Goal: Obtain resource: Download file/media

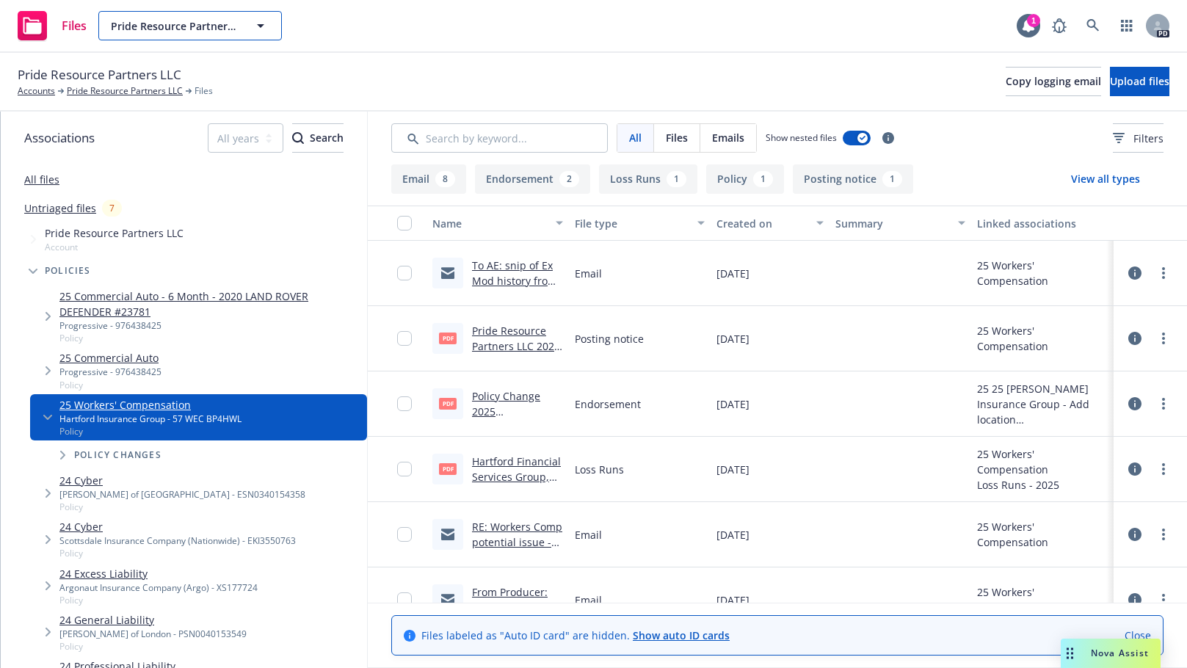
click at [265, 23] on icon "button" at bounding box center [261, 26] width 18 height 18
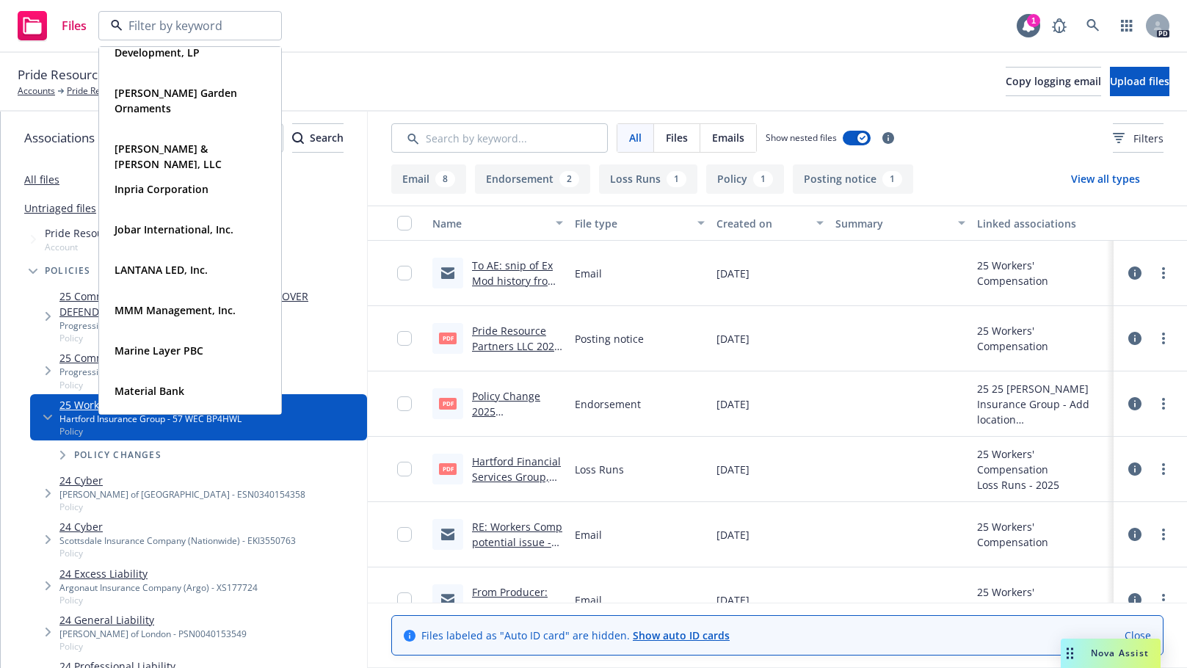
scroll to position [369, 0]
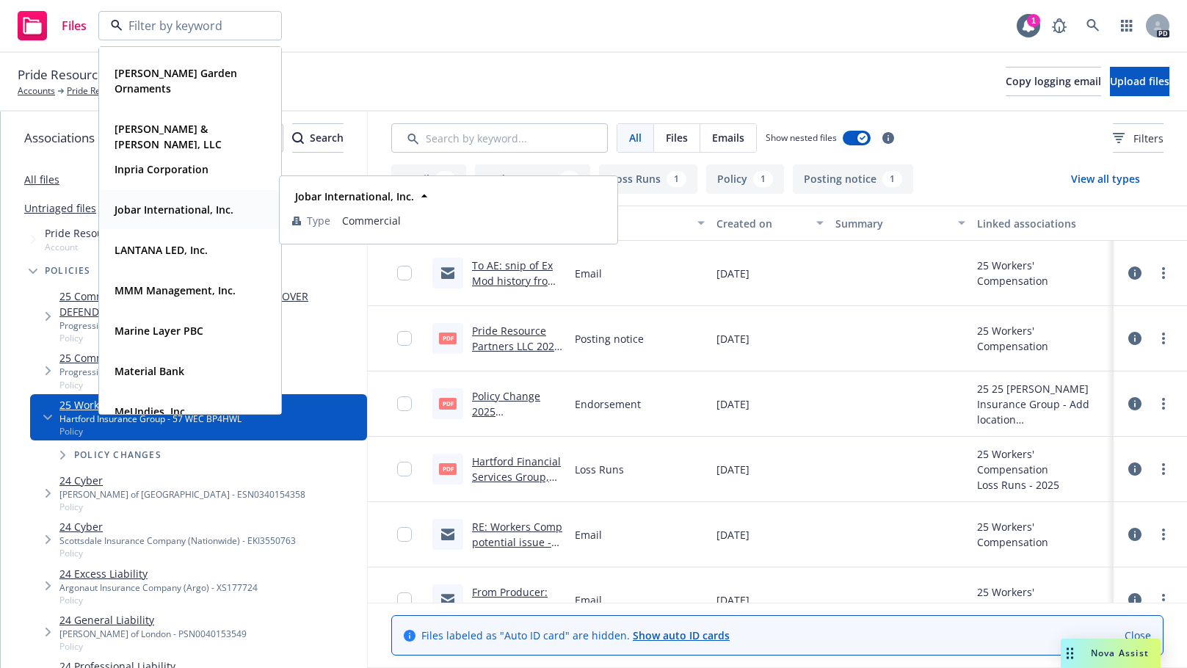
click at [150, 203] on strong "Jobar International, Inc." at bounding box center [174, 210] width 119 height 14
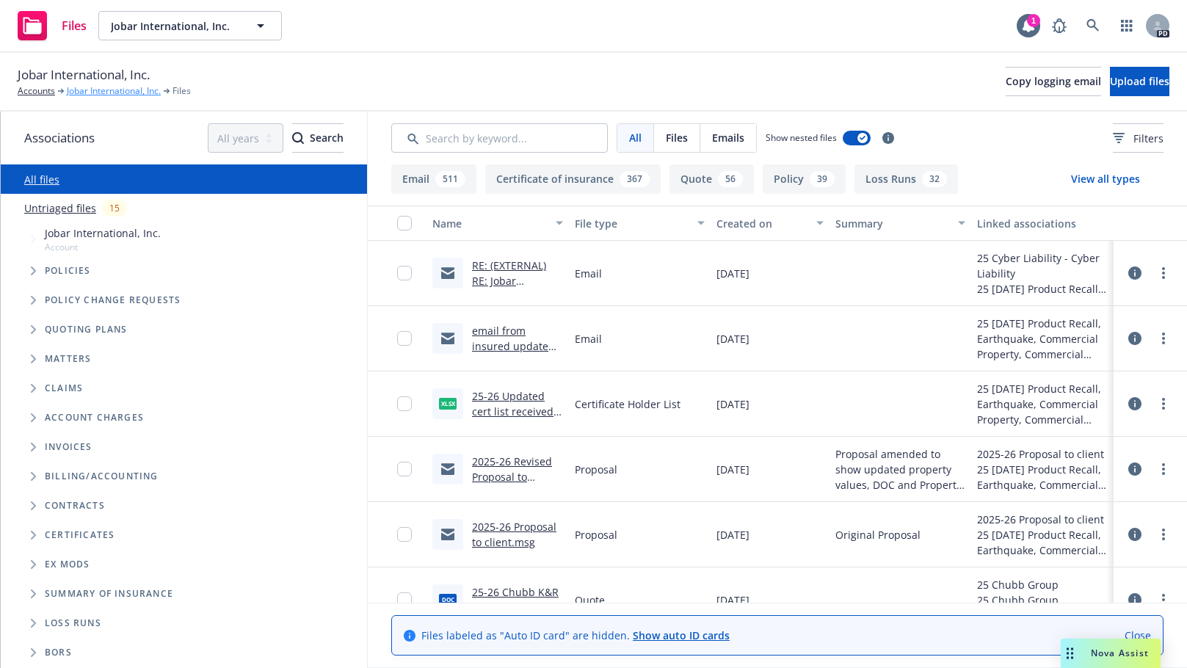
click at [79, 90] on link "Jobar International, Inc." at bounding box center [114, 90] width 94 height 13
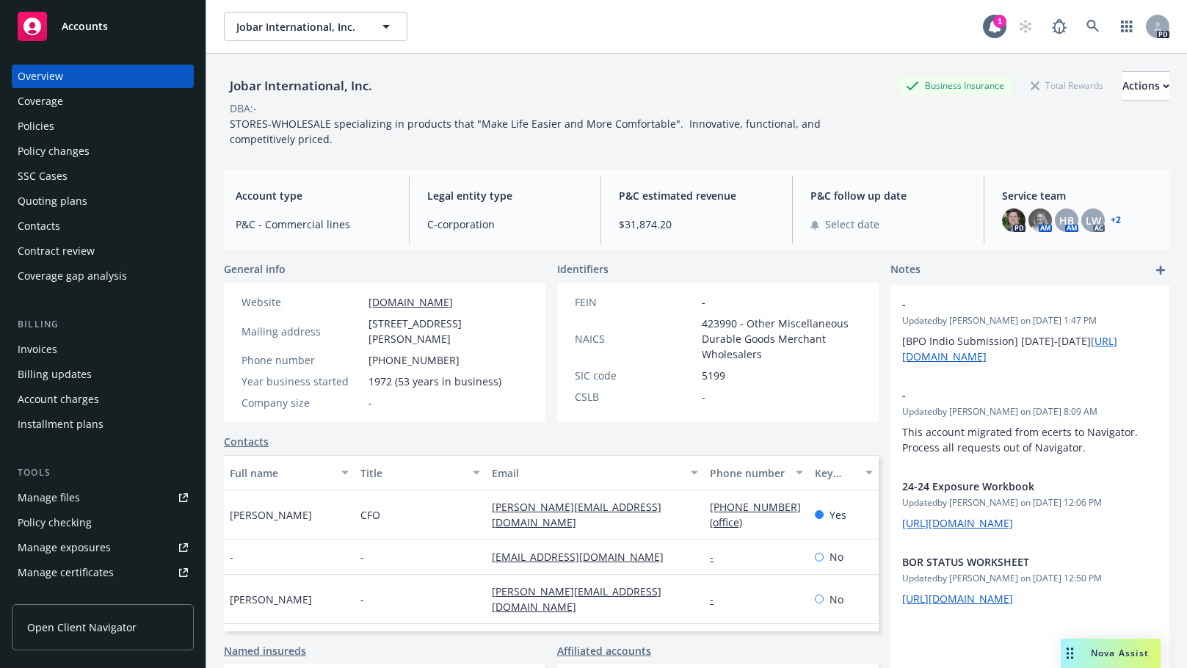
click at [654, 21] on div "Jobar International, Inc. Jobar International, Inc." at bounding box center [603, 26] width 759 height 29
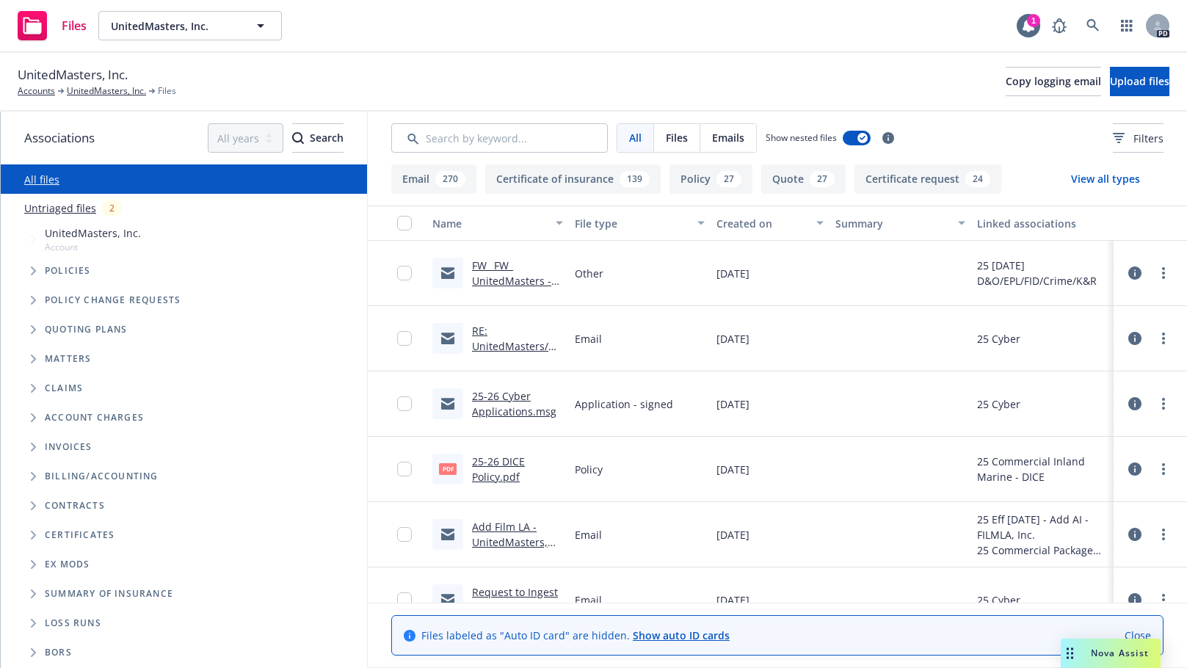
click at [31, 269] on icon "Tree Example" at bounding box center [34, 270] width 6 height 9
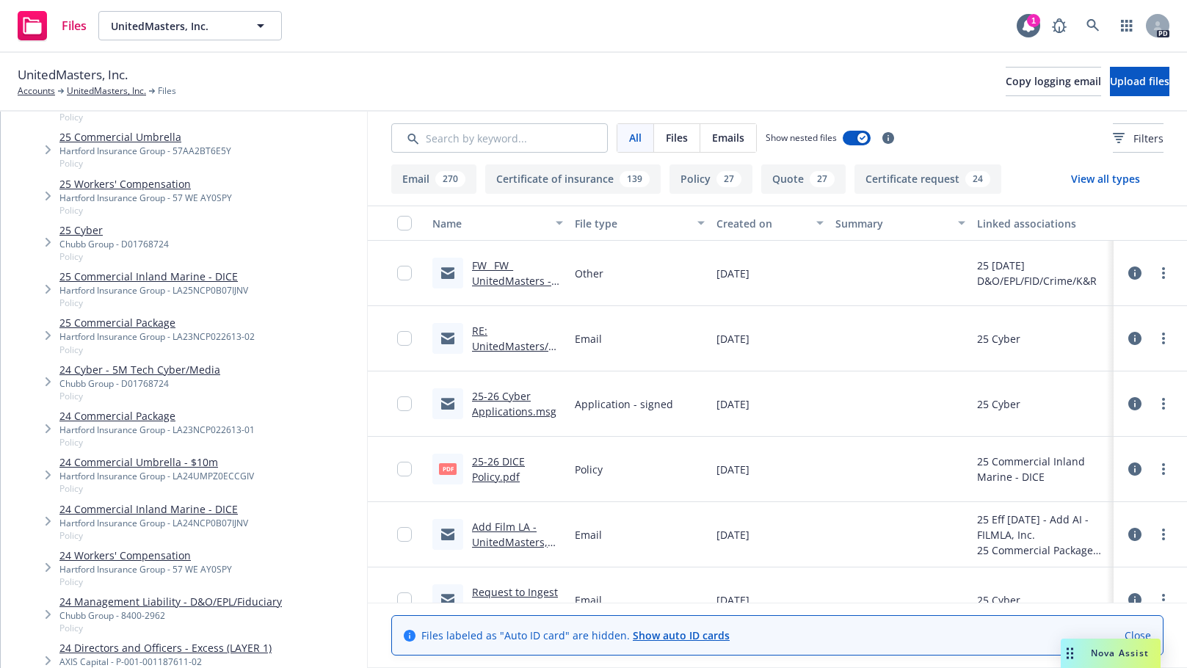
scroll to position [545, 0]
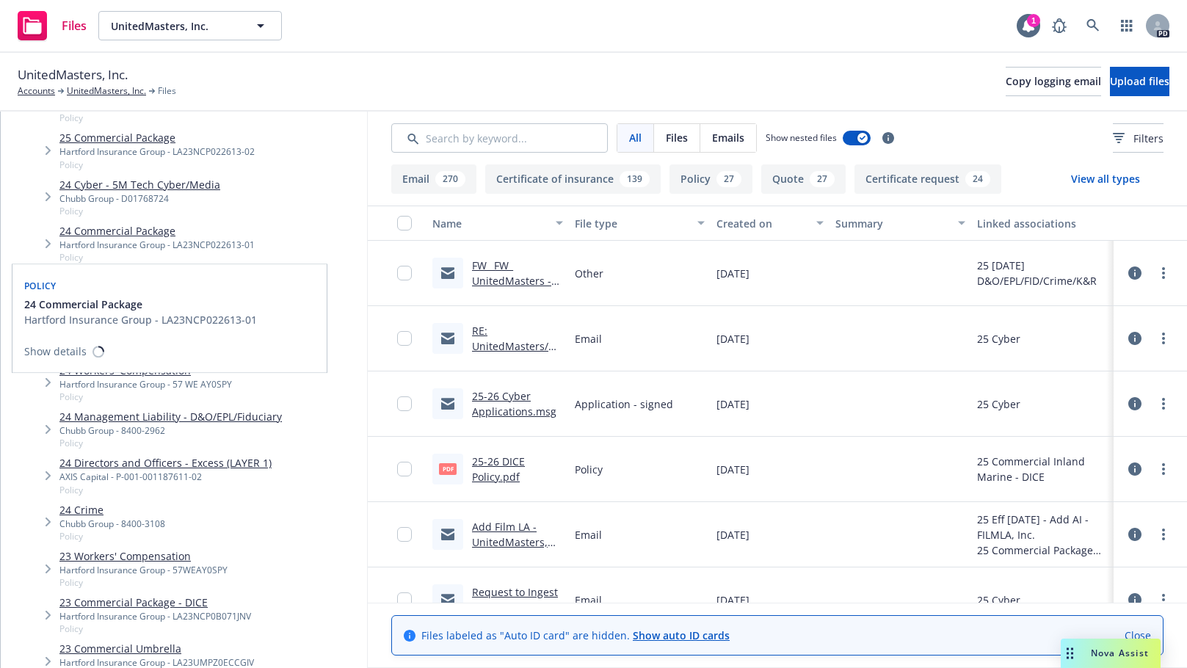
click at [82, 231] on link "24 Commercial Package" at bounding box center [156, 230] width 195 height 15
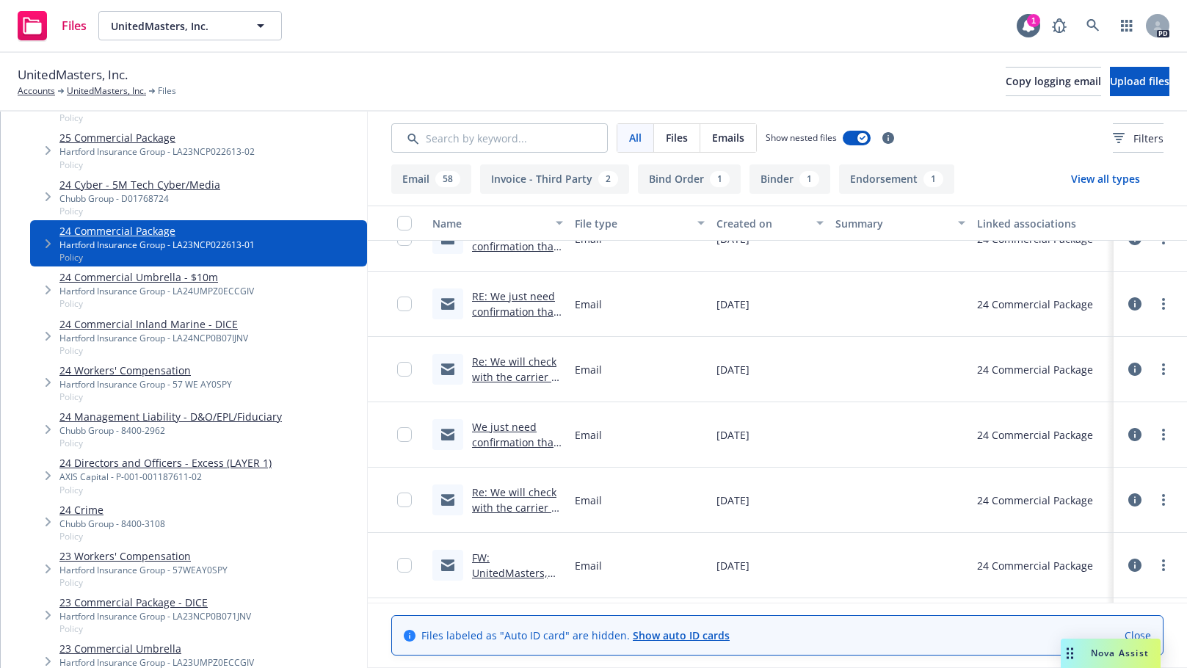
scroll to position [259, 0]
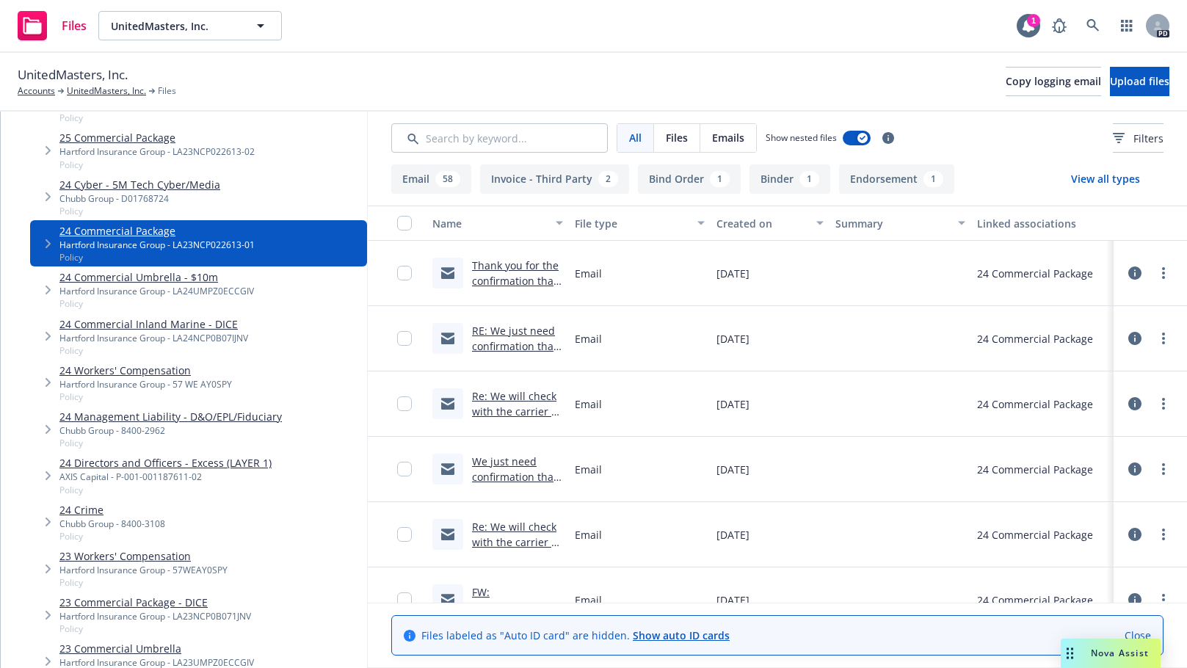
click at [120, 224] on link "24 Commercial Package" at bounding box center [156, 230] width 195 height 15
click at [112, 231] on link "24 Commercial Package" at bounding box center [156, 230] width 195 height 15
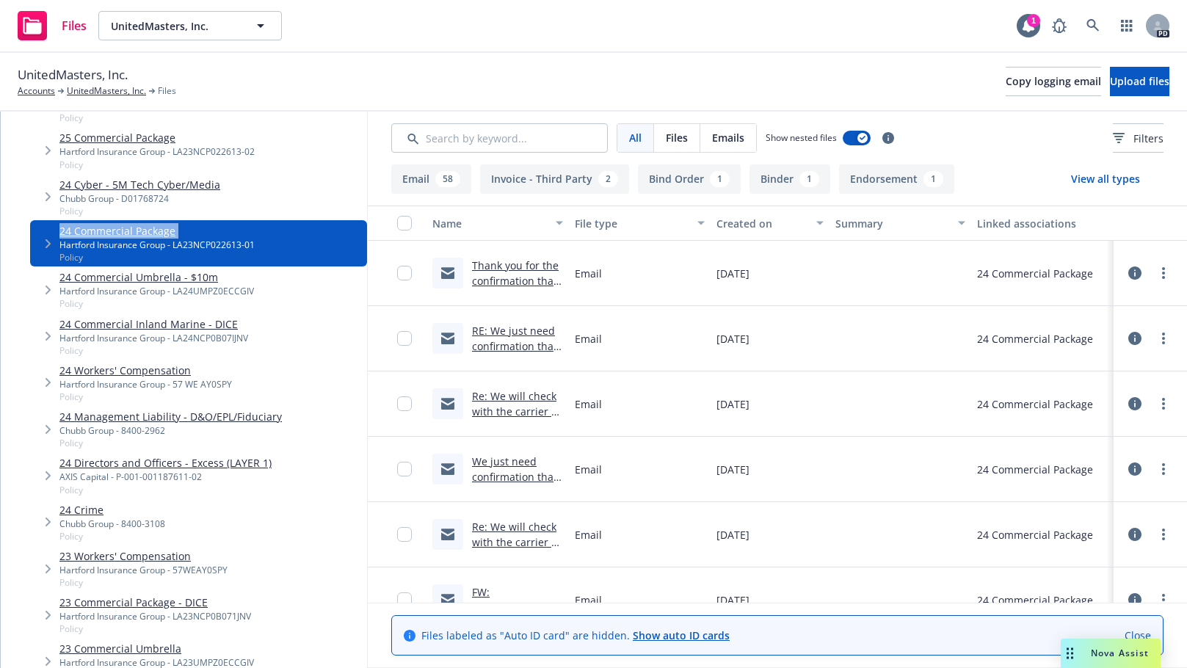
click at [112, 231] on link "24 Commercial Package" at bounding box center [156, 230] width 195 height 15
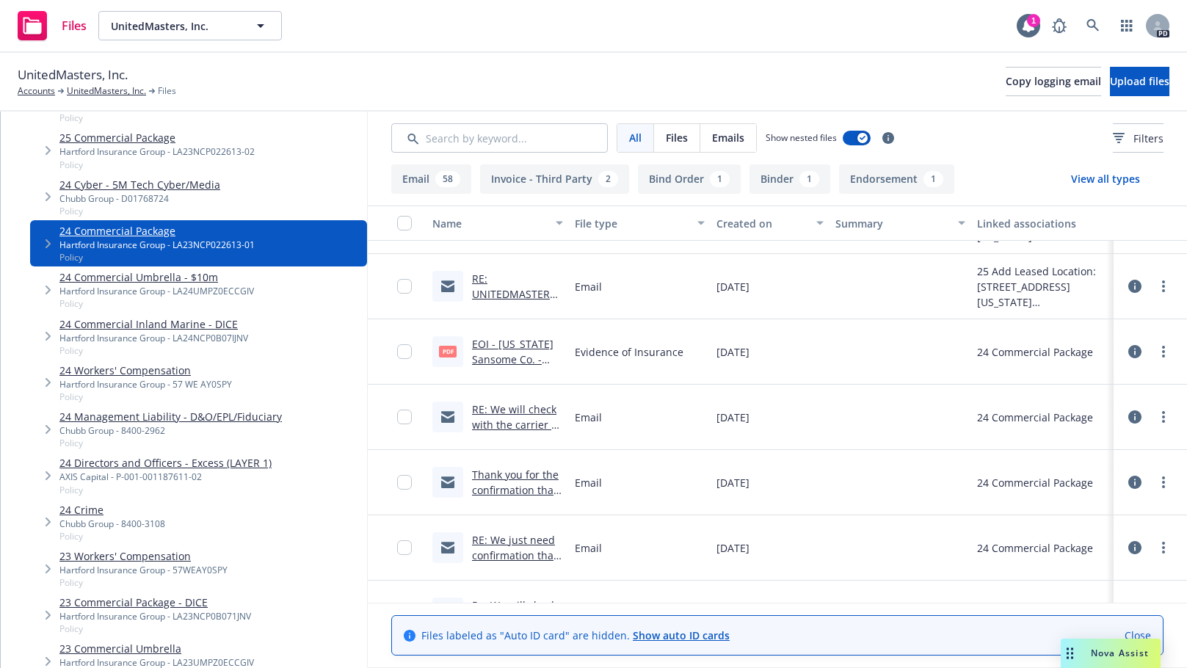
scroll to position [0, 0]
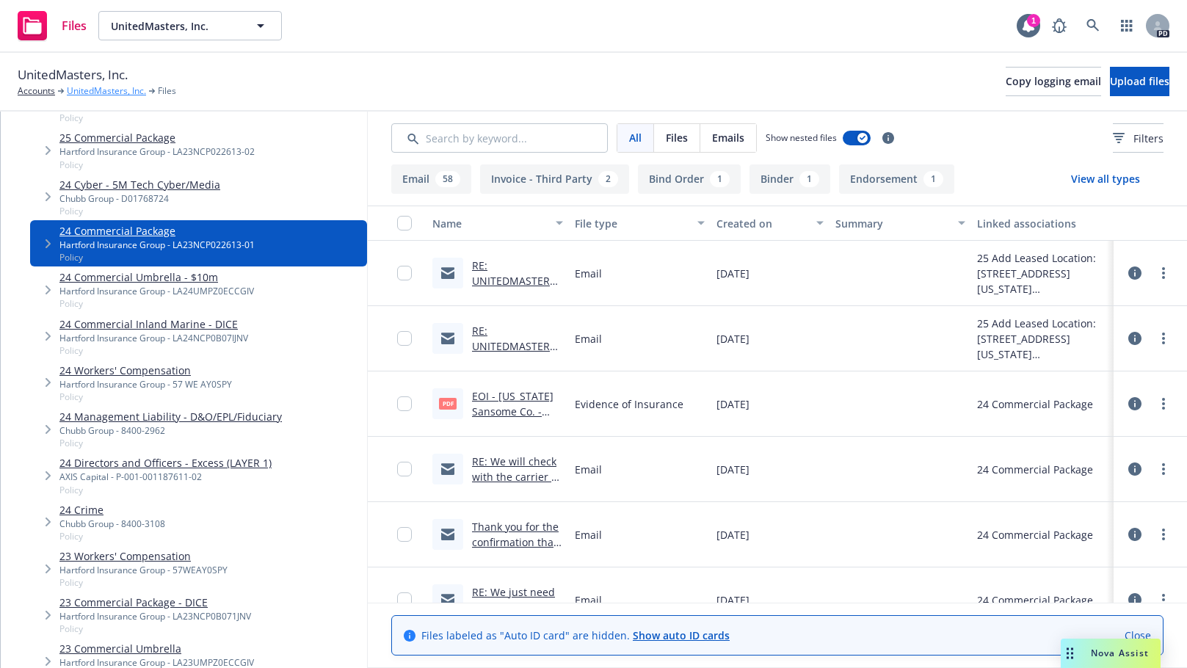
click at [107, 93] on link "UnitedMasters, Inc." at bounding box center [106, 90] width 79 height 13
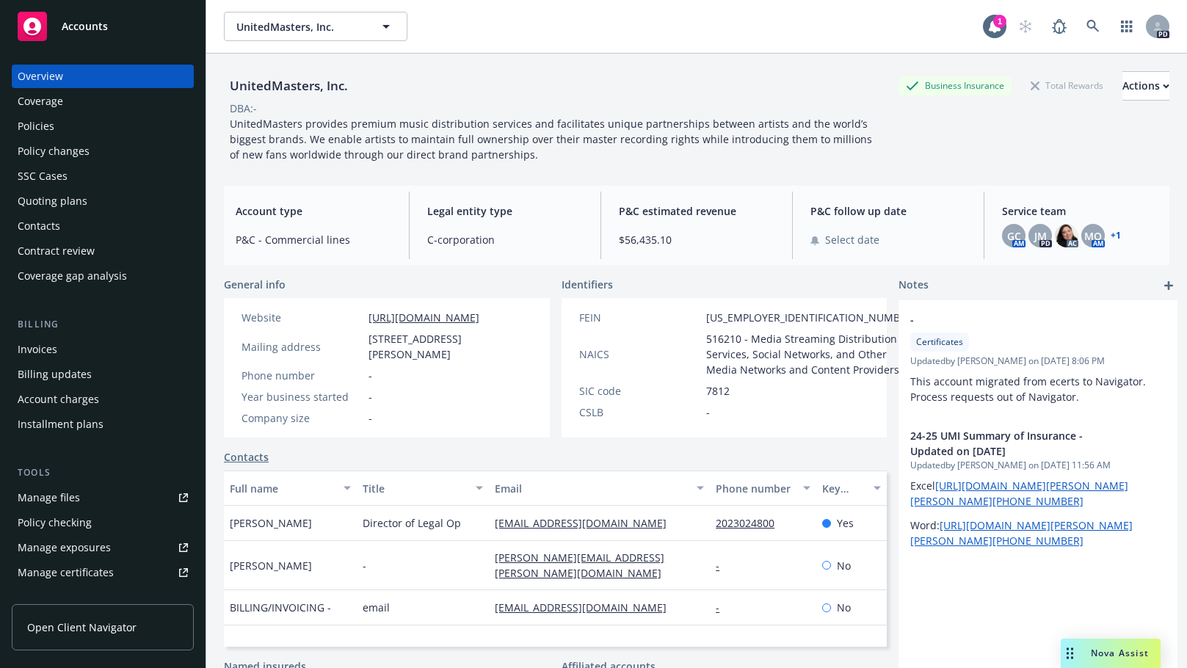
click at [37, 123] on div "Policies" at bounding box center [36, 126] width 37 height 23
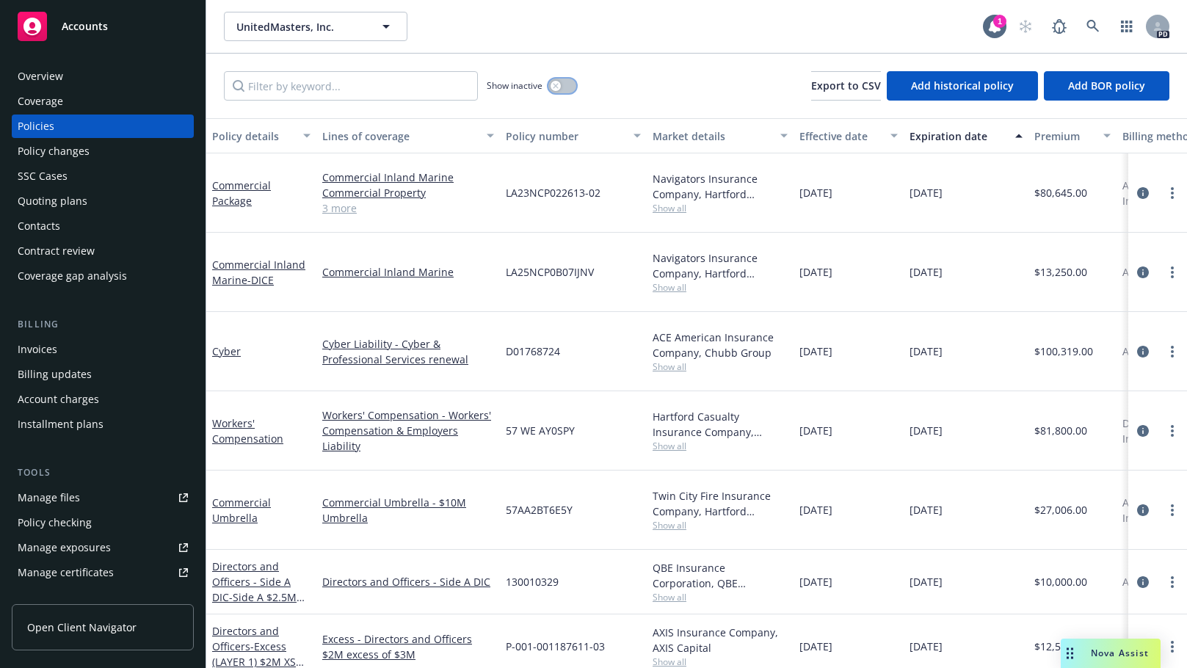
click at [554, 84] on icon "button" at bounding box center [555, 85] width 5 height 5
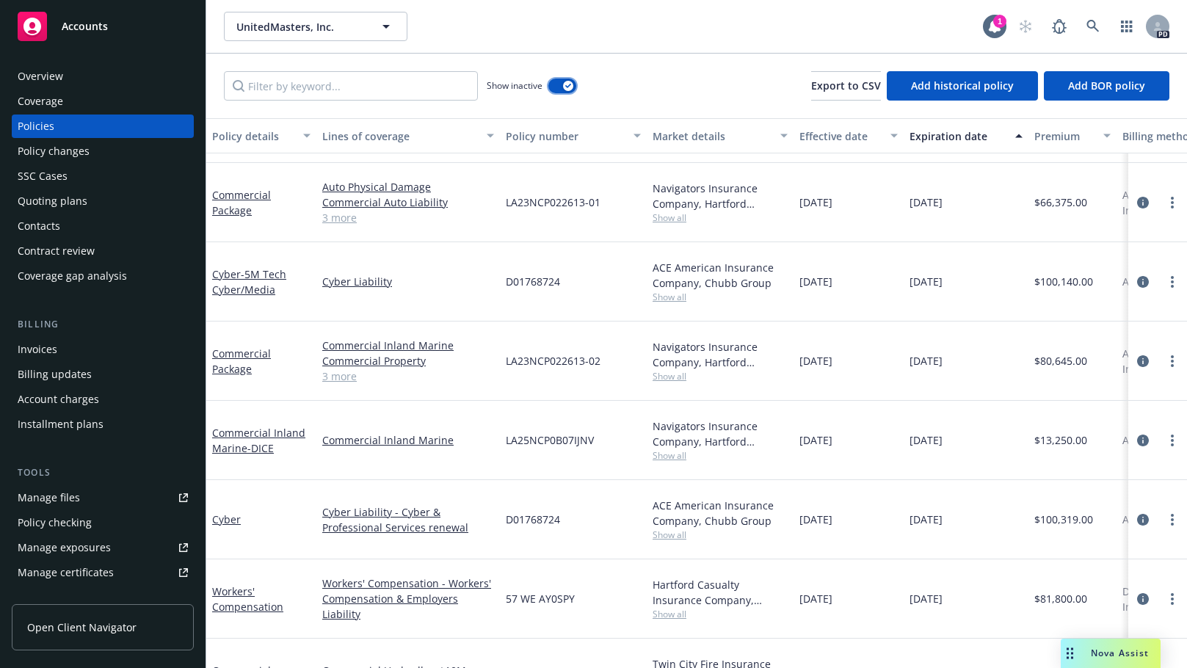
scroll to position [1312, 0]
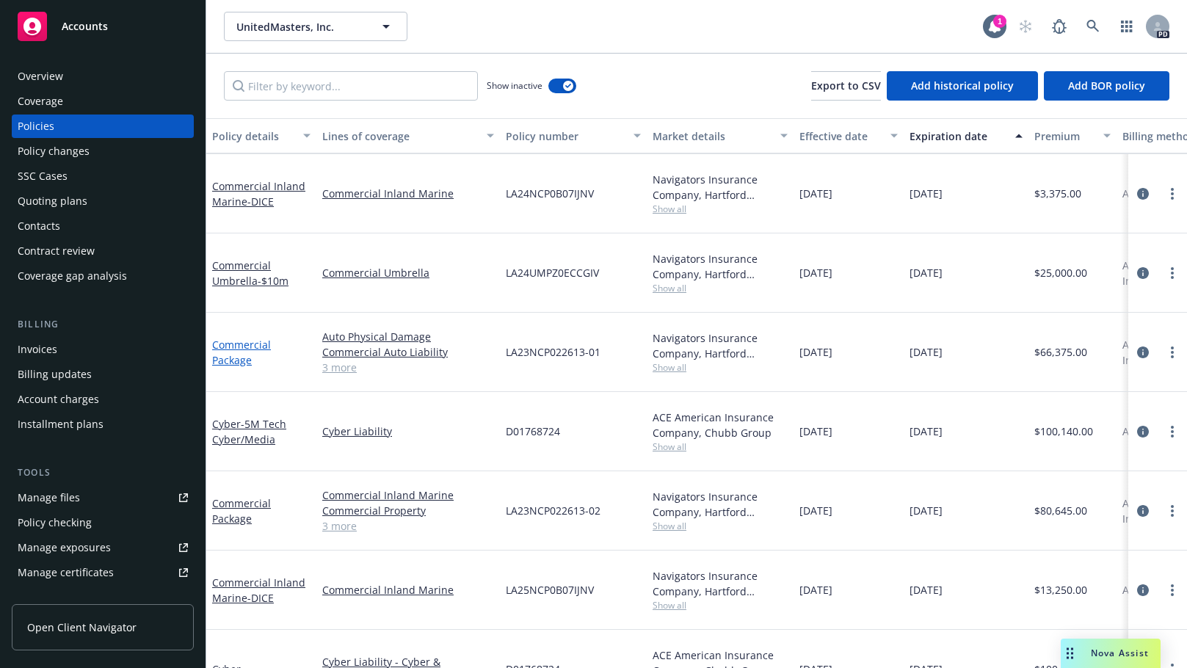
click at [239, 338] on link "Commercial Package" at bounding box center [241, 352] width 59 height 29
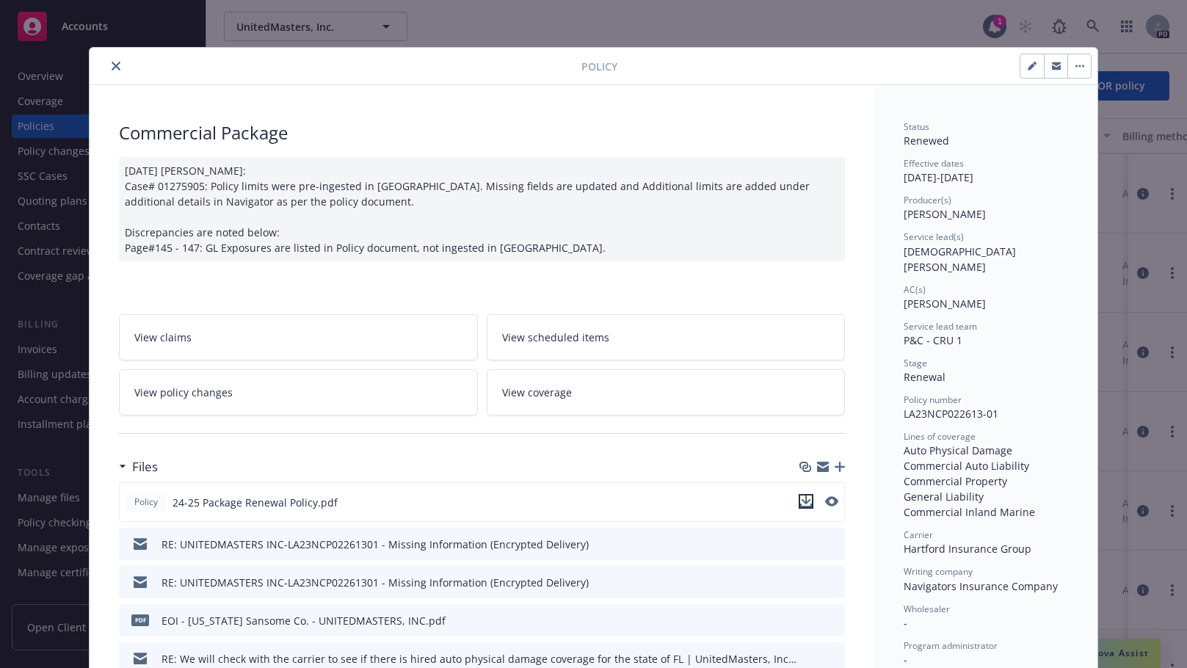
click at [800, 497] on icon "download file" at bounding box center [806, 502] width 12 height 12
click at [112, 65] on icon "close" at bounding box center [116, 66] width 9 height 9
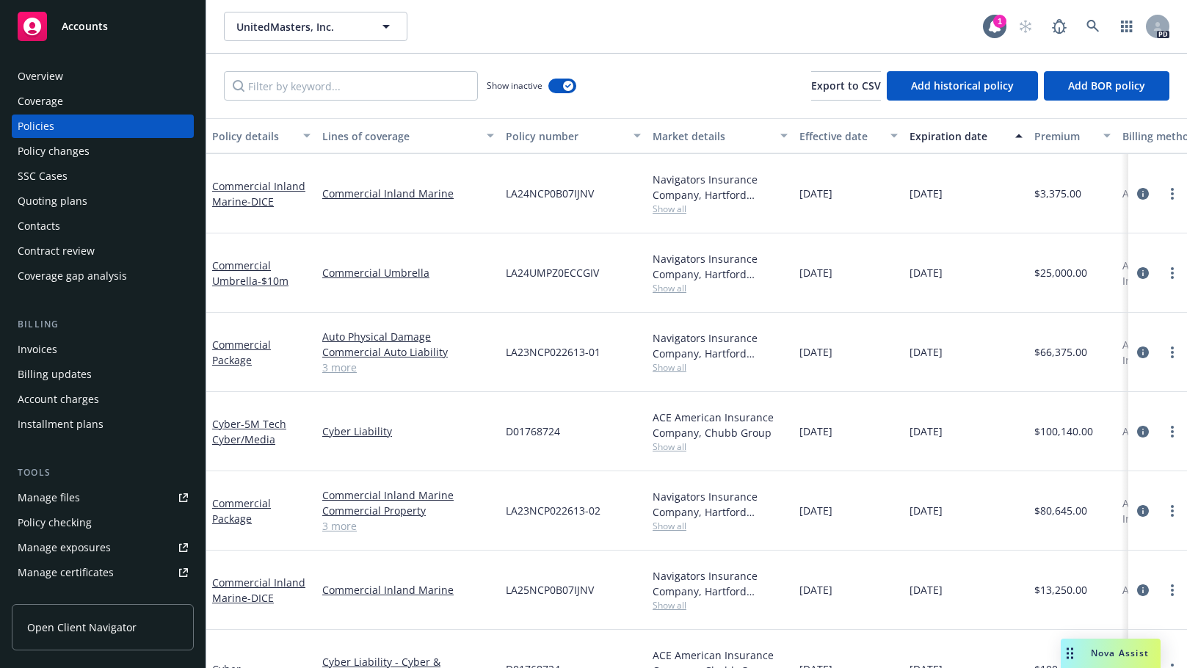
click at [1112, 653] on span "Nova Assist" at bounding box center [1120, 653] width 58 height 12
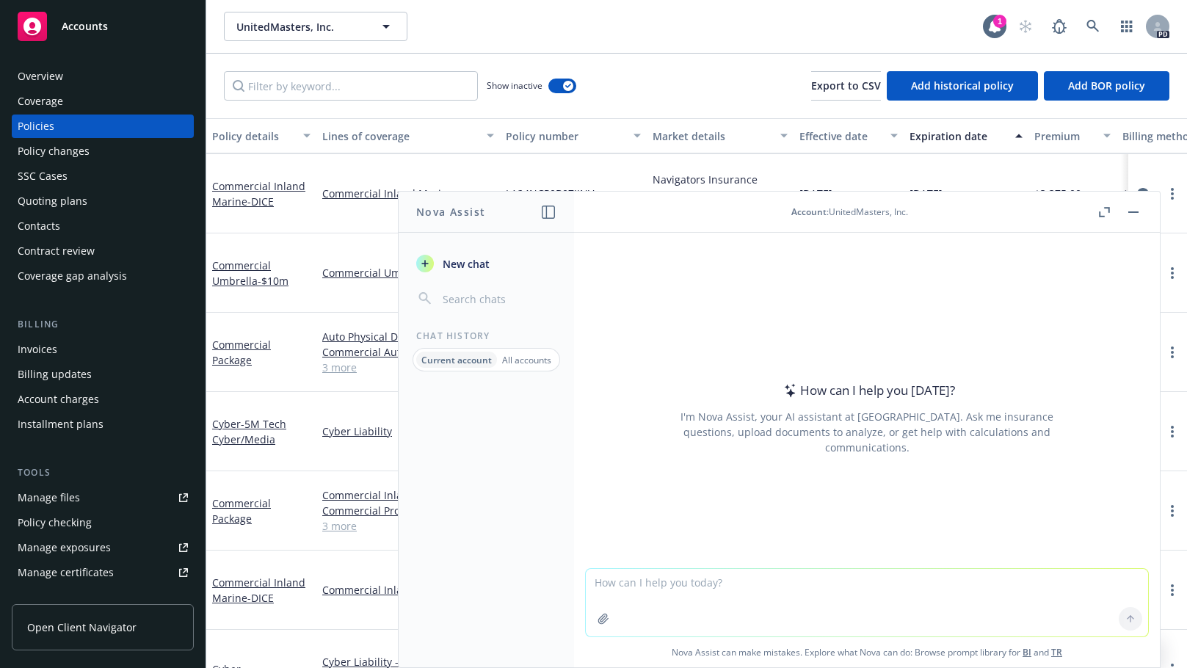
click at [601, 583] on textarea at bounding box center [867, 603] width 562 height 68
type textarea "n"
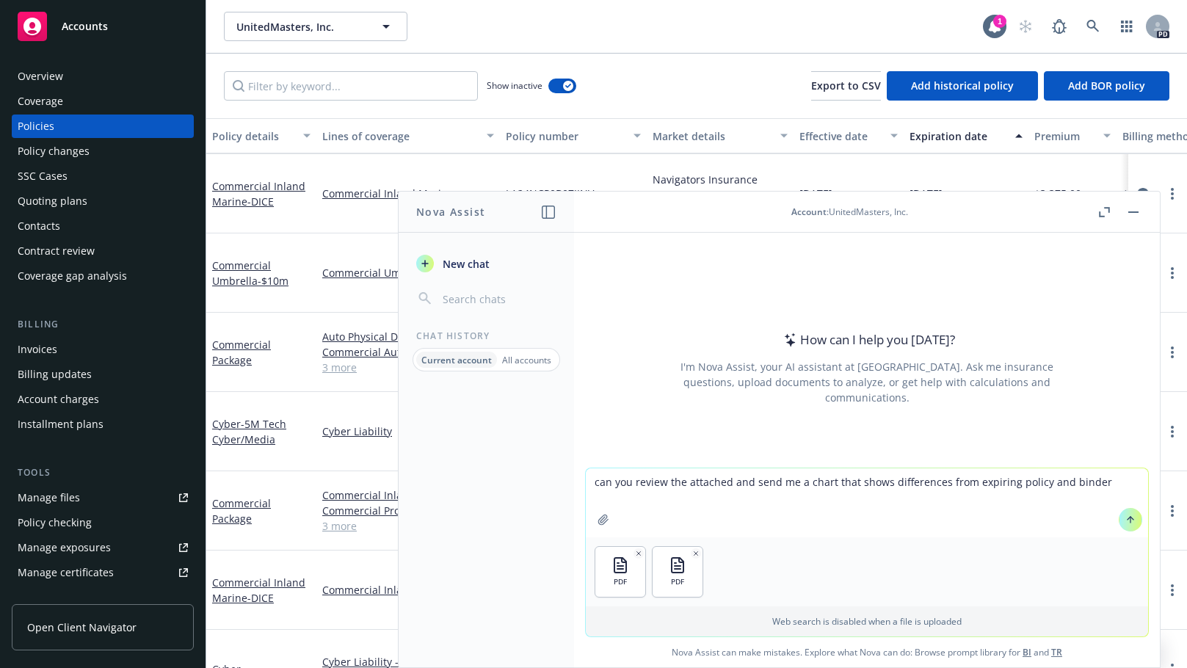
click at [1095, 485] on textarea "can you review the attached and send me a chart that shows differences from exp…" at bounding box center [867, 502] width 562 height 69
type textarea "can you review the attached and send me a chart that shows differences from exp…"
click at [1130, 516] on button at bounding box center [1130, 519] width 23 height 23
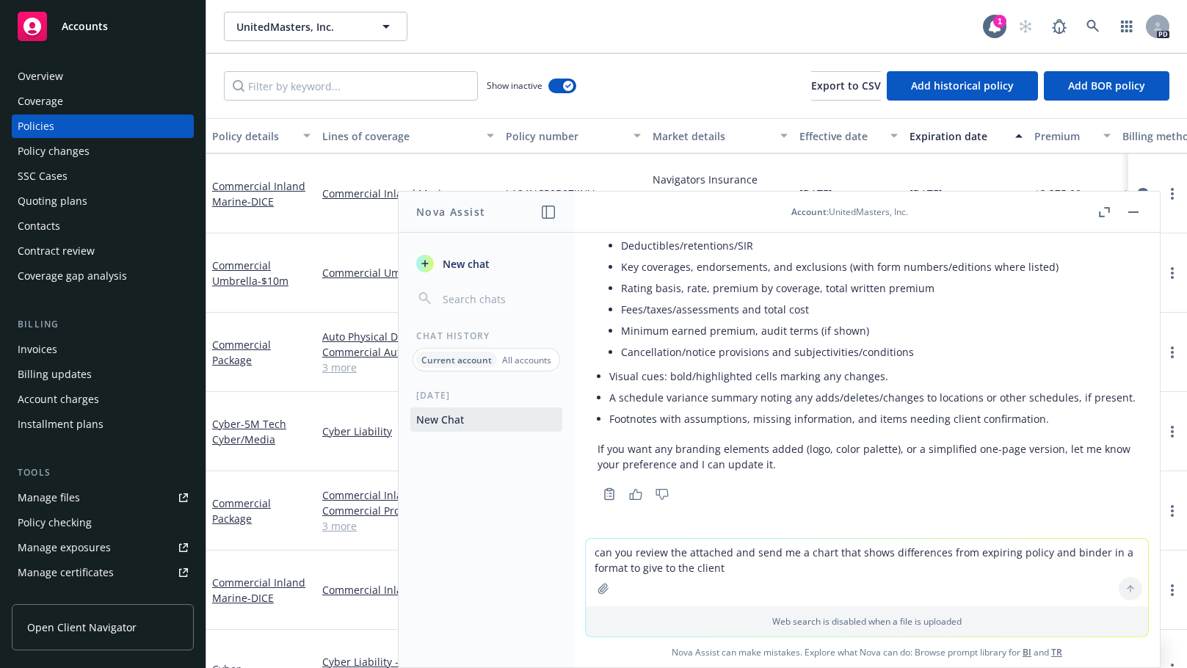
scroll to position [363, 0]
